Goal: Find specific page/section: Find specific page/section

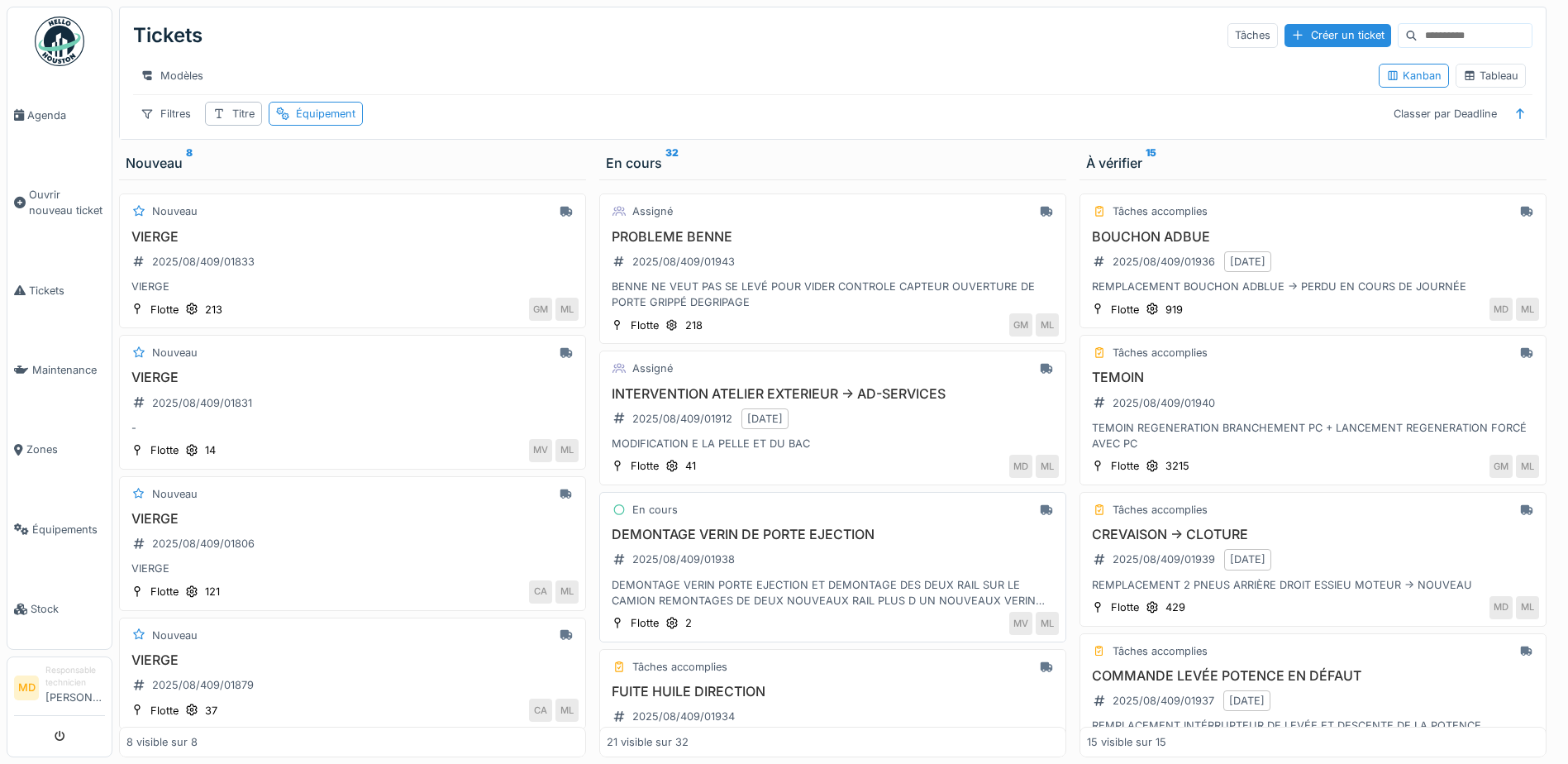
click at [719, 542] on h3 "DEMONTAGE VERIN DE PORTE EJECTION" at bounding box center [833, 534] width 452 height 15
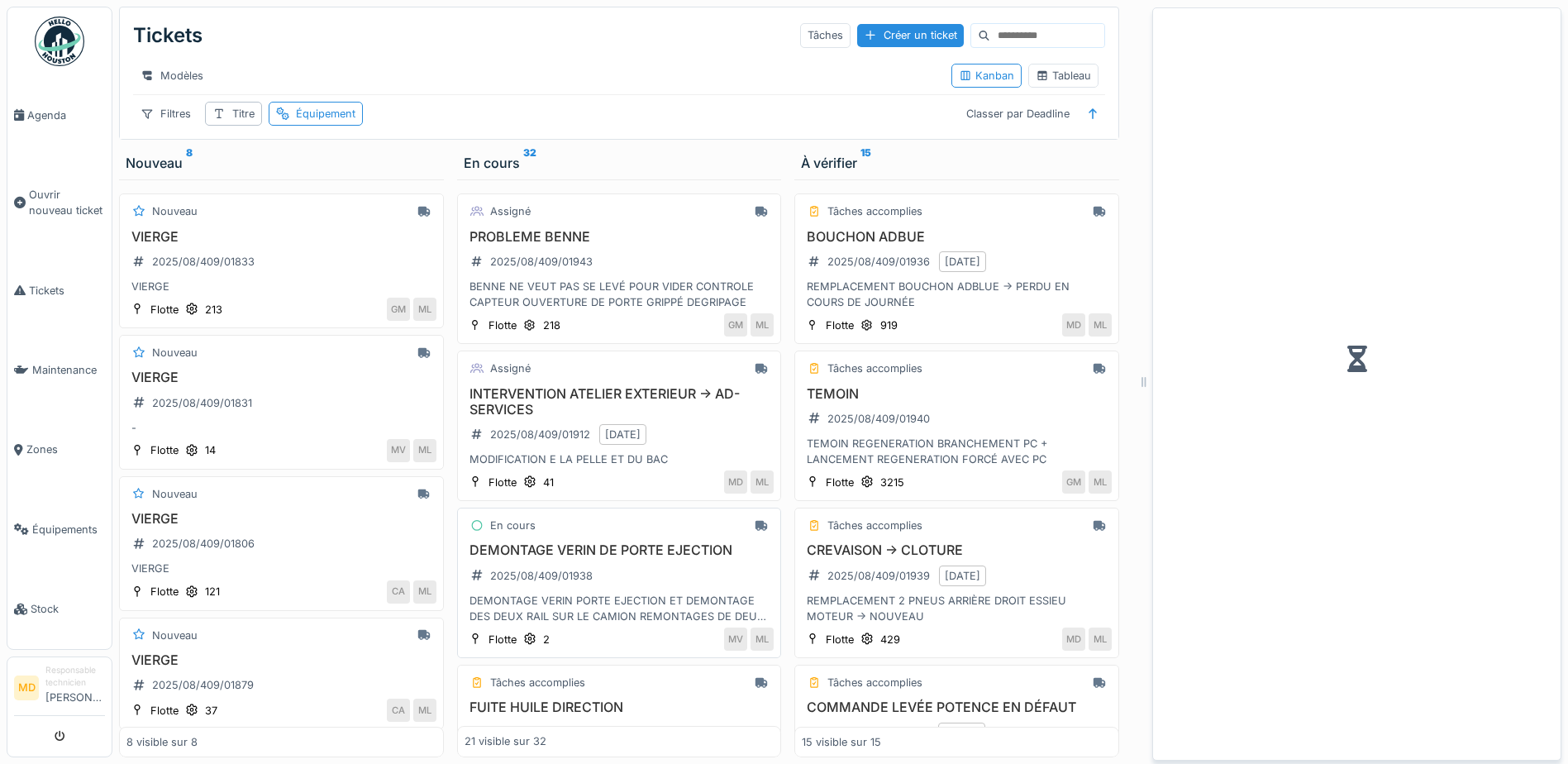
click at [518, 607] on div "DEMONTAGE VERIN PORTE EJECTION ET DEMONTAGE DES DEUX RAIL SUR LE CAMION REMONTA…" at bounding box center [620, 608] width 310 height 32
click at [553, 558] on h3 "DEMONTAGE VERIN DE PORTE EJECTION" at bounding box center [620, 550] width 310 height 15
click at [42, 282] on span "Tickets" at bounding box center [66, 290] width 76 height 15
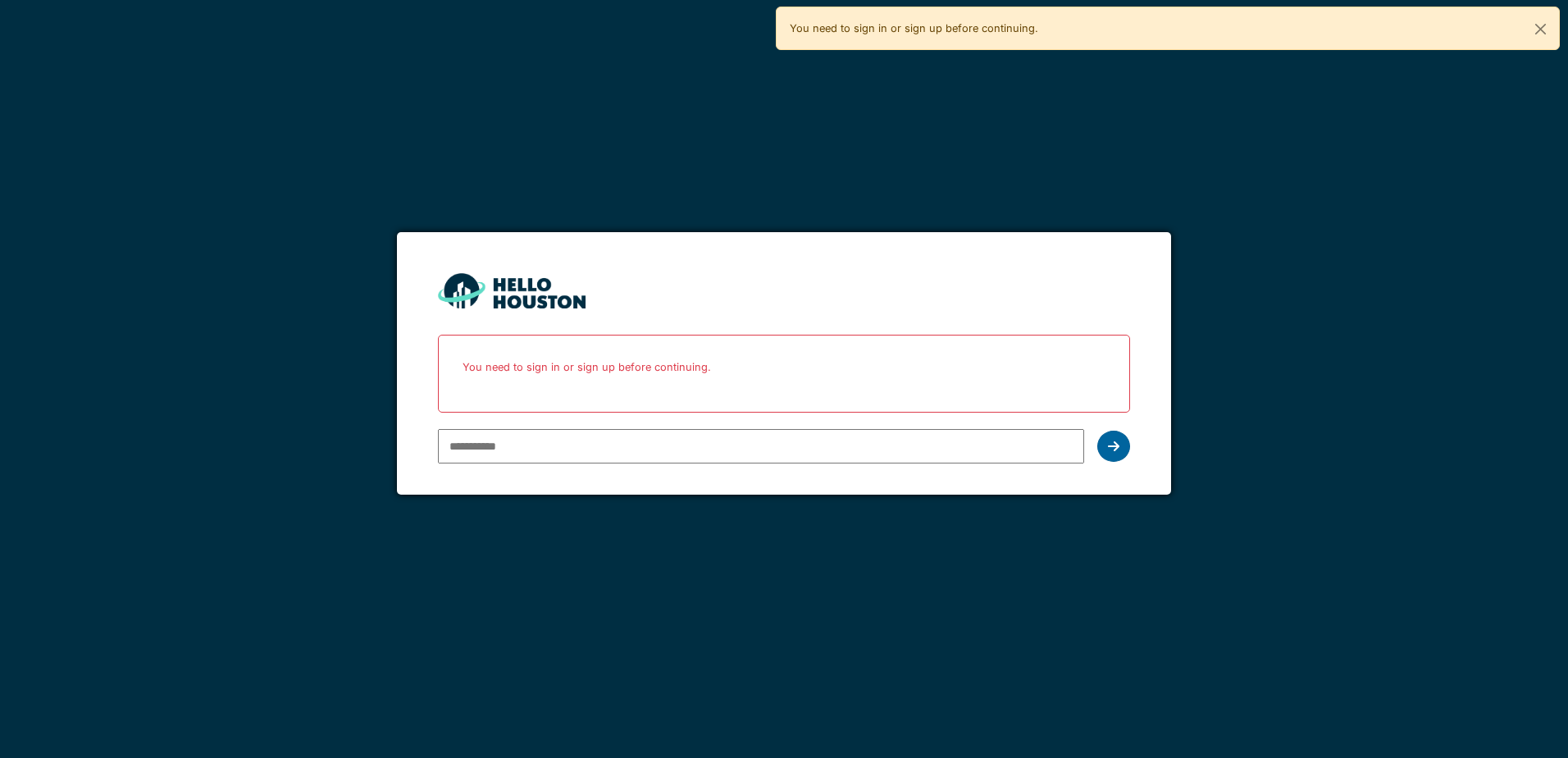
type input "**********"
click at [1118, 441] on icon at bounding box center [1114, 446] width 11 height 13
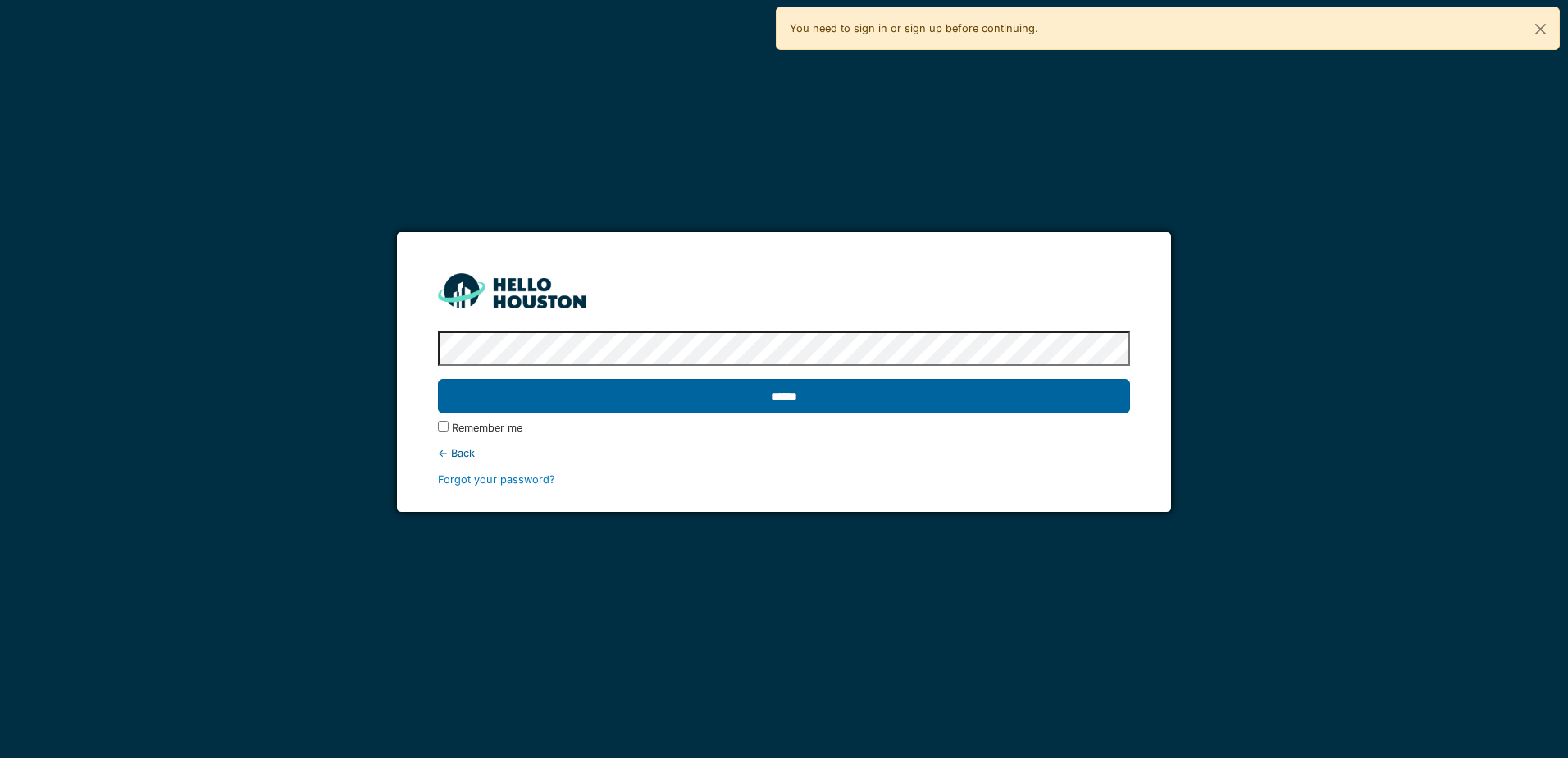
click at [804, 402] on input "******" at bounding box center [783, 396] width 691 height 34
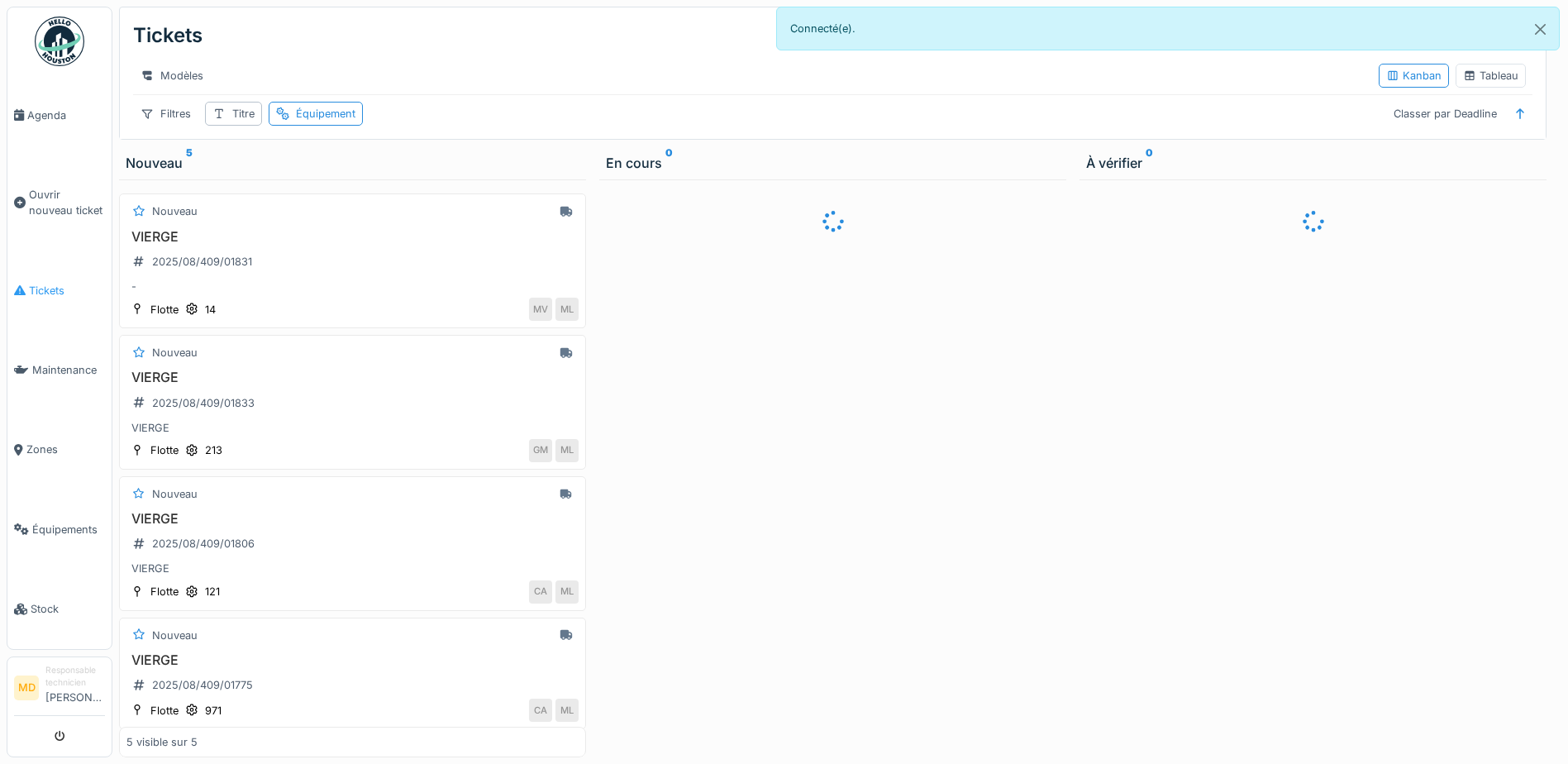
click at [40, 286] on span "Tickets" at bounding box center [66, 290] width 76 height 15
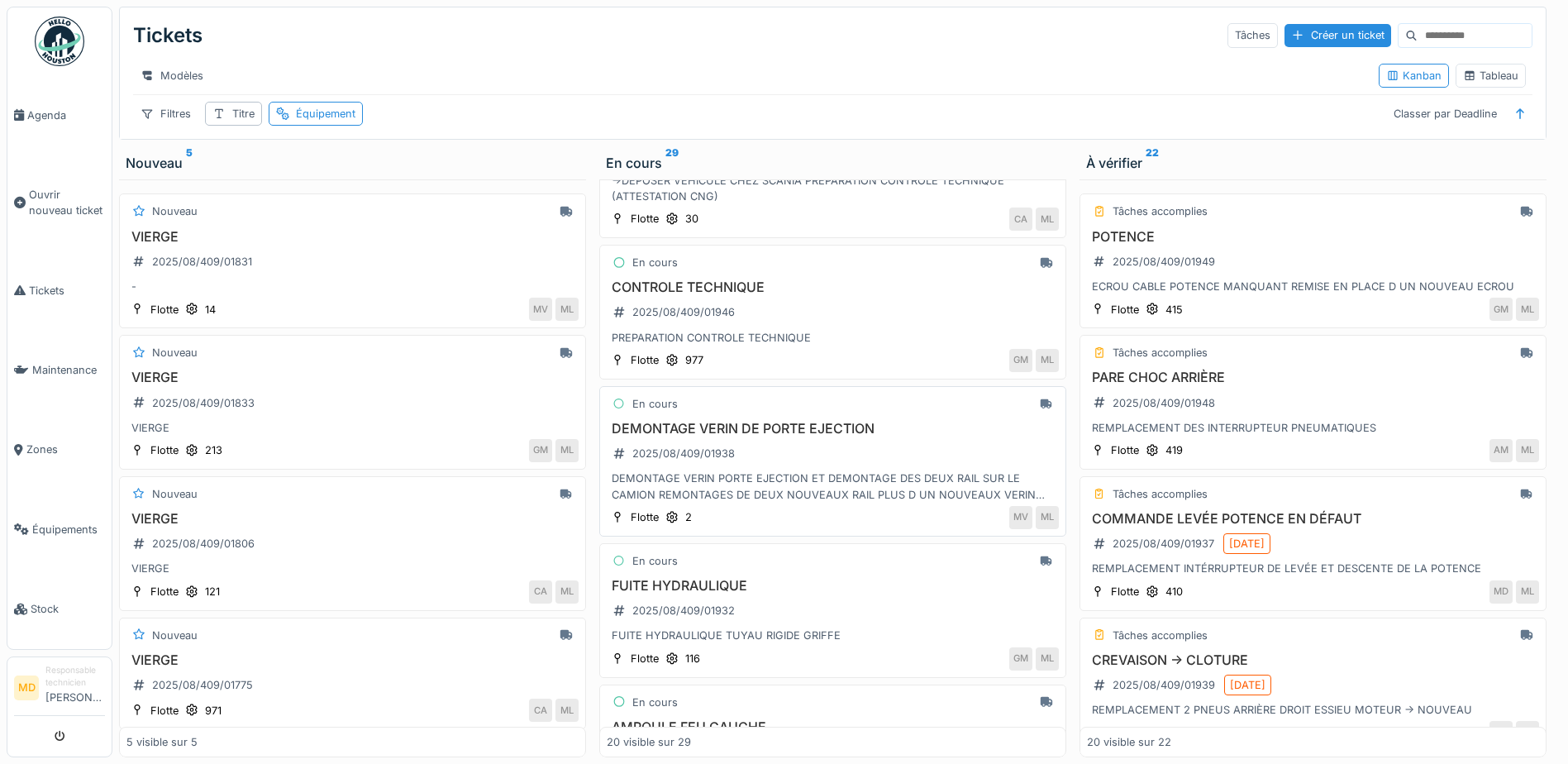
scroll to position [248, 0]
click at [718, 435] on h3 "DEMONTAGE VERIN DE PORTE EJECTION" at bounding box center [833, 428] width 452 height 15
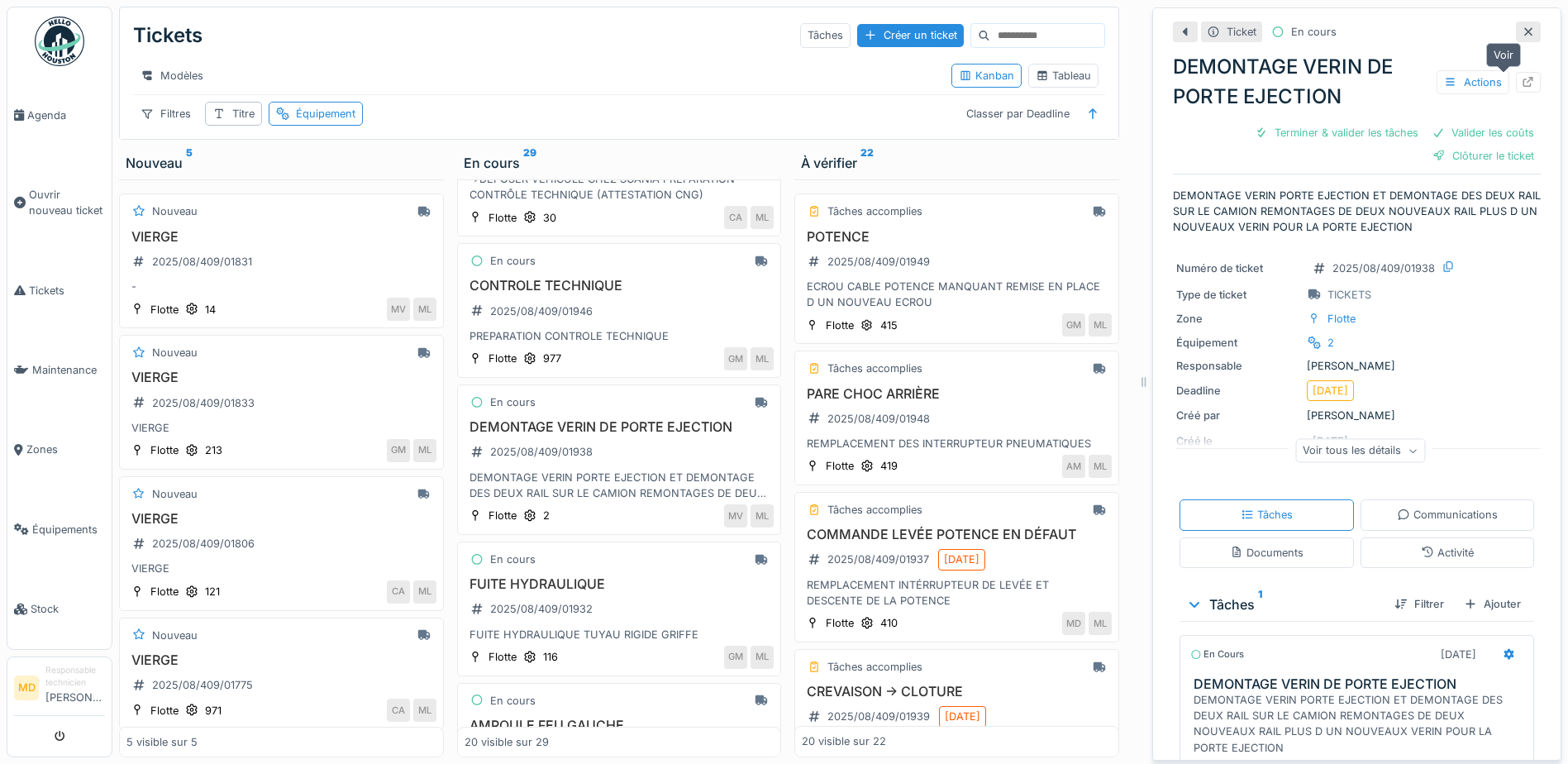
click at [1522, 89] on div at bounding box center [1528, 82] width 13 height 15
